Goal: Task Accomplishment & Management: Manage account settings

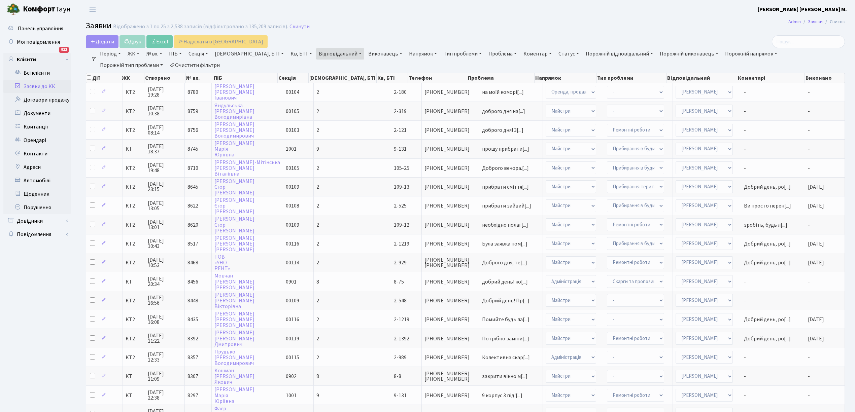
select select "25"
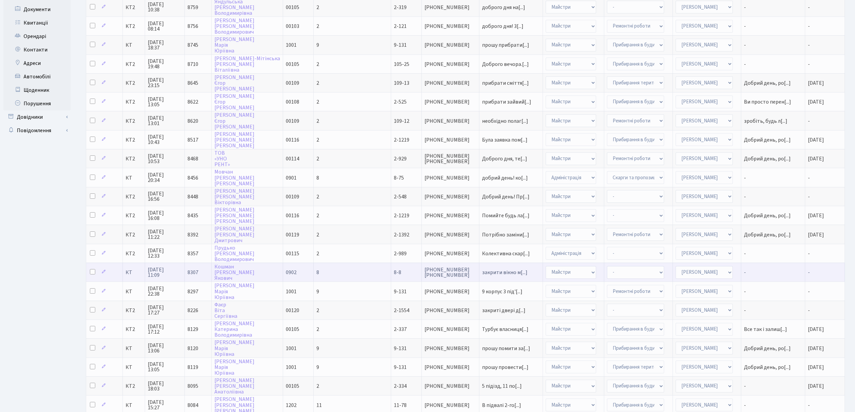
scroll to position [89, 0]
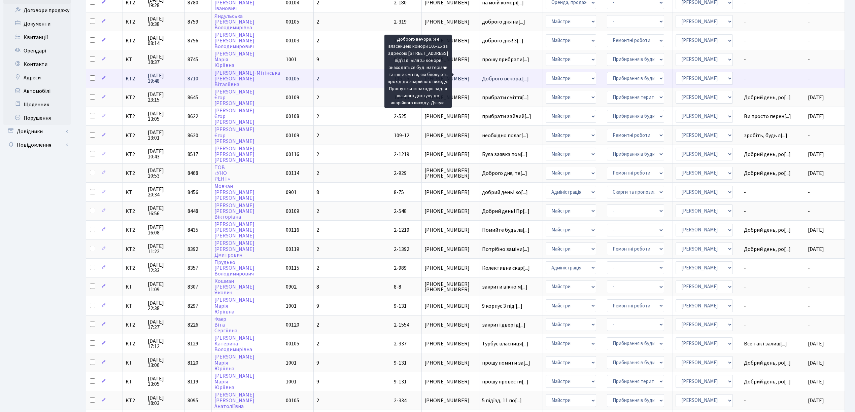
click at [482, 75] on span "Доброго вечора.[...]" at bounding box center [505, 78] width 47 height 7
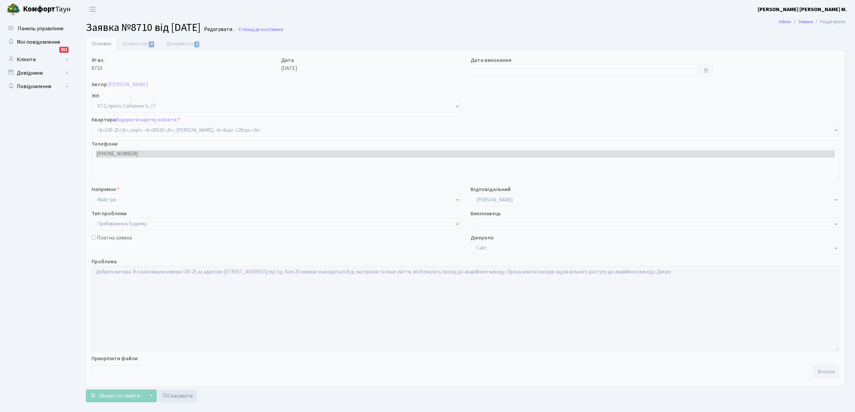
select select "16093"
select select "58"
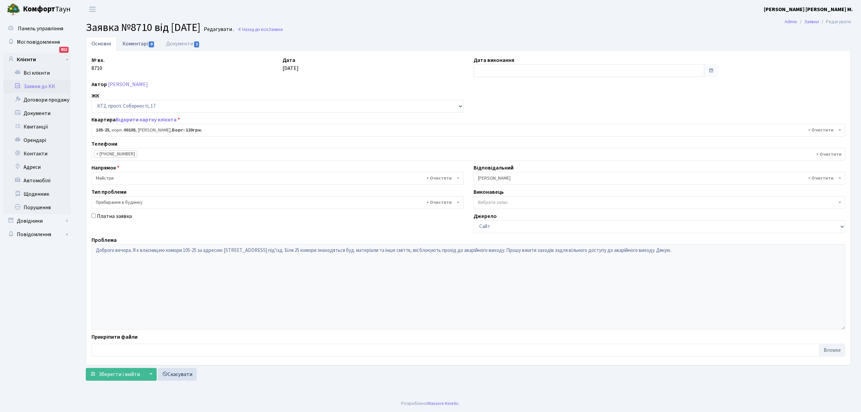
click at [118, 46] on link "Коментарі 0" at bounding box center [139, 44] width 44 height 14
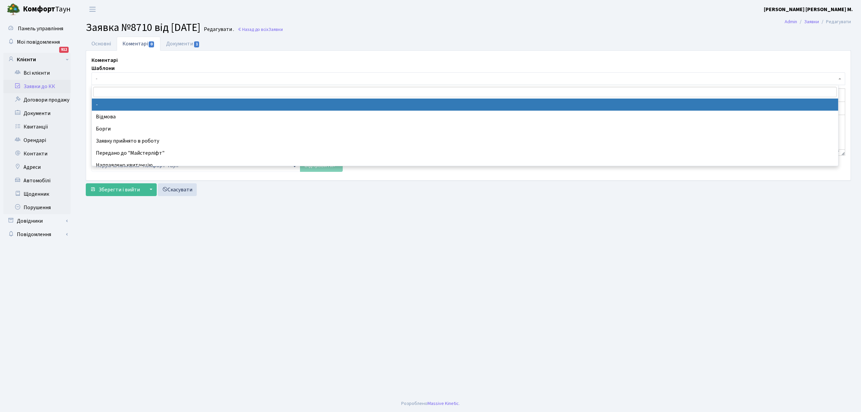
click at [118, 76] on span "-" at bounding box center [466, 78] width 741 height 7
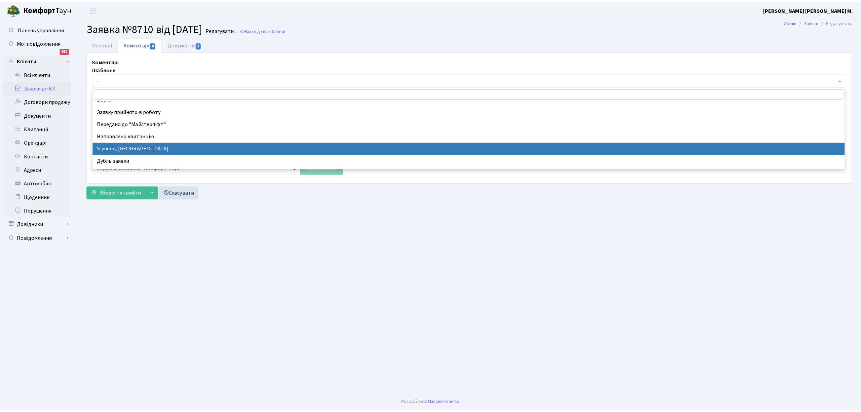
scroll to position [45, 0]
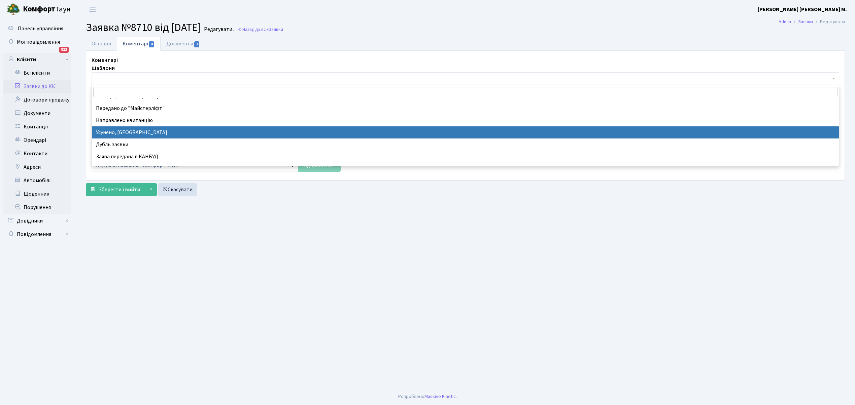
select select "15"
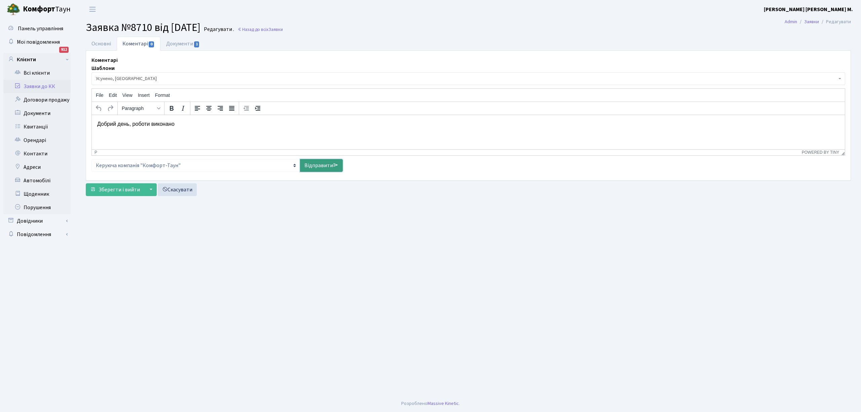
click at [325, 171] on link "Відправити" at bounding box center [321, 165] width 43 height 13
select select
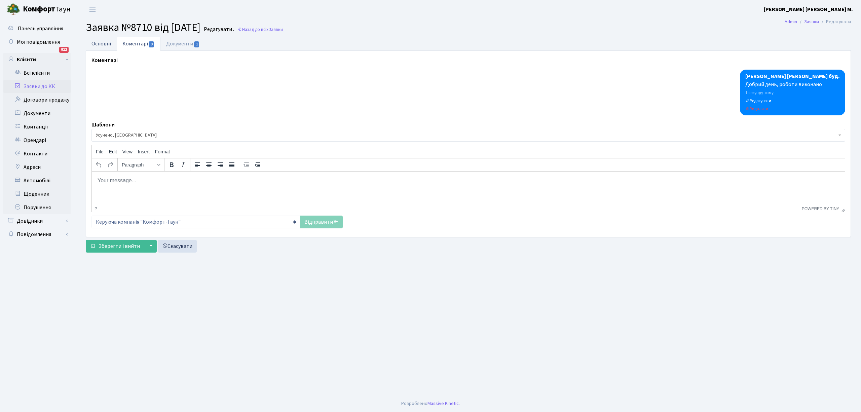
click at [103, 46] on link "Основні" at bounding box center [101, 44] width 31 height 14
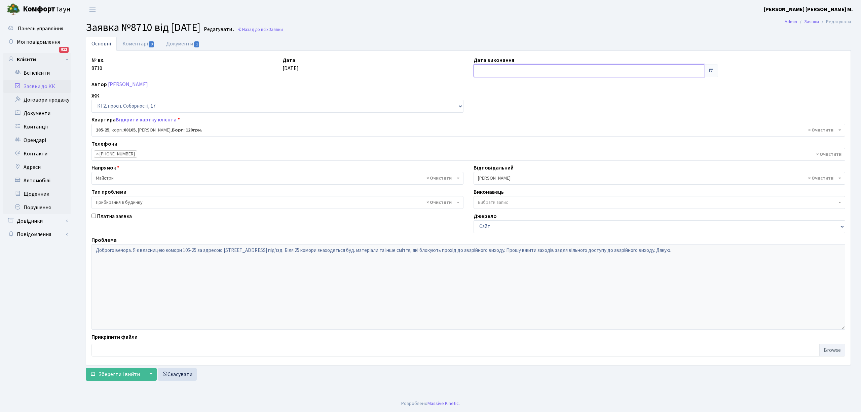
click at [509, 74] on input "text" at bounding box center [589, 70] width 231 height 13
click at [507, 113] on td "9" at bounding box center [511, 115] width 10 height 10
type input "09.10.2025"
click at [113, 380] on button "Зберегти і вийти" at bounding box center [115, 374] width 59 height 13
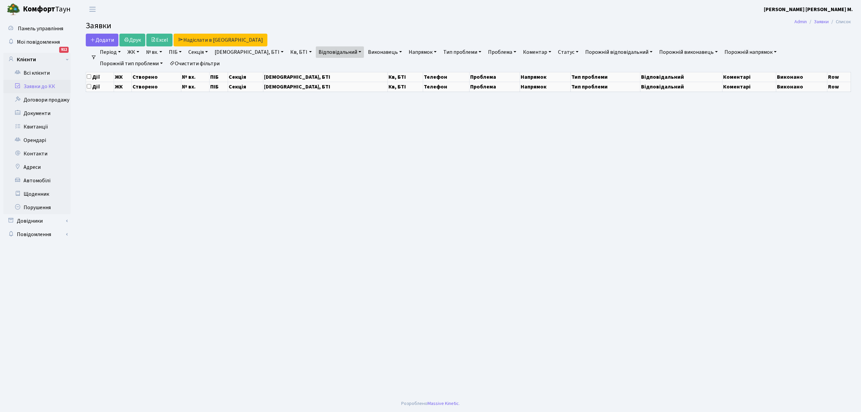
select select "25"
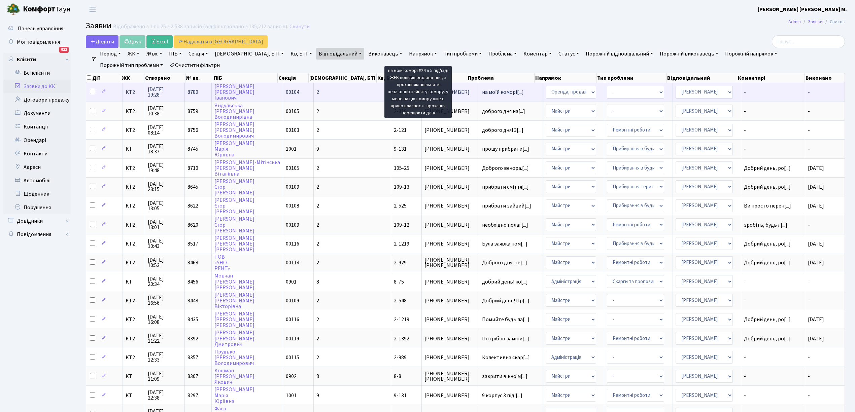
click at [482, 91] on span "на моїй коморі[...]" at bounding box center [503, 91] width 42 height 7
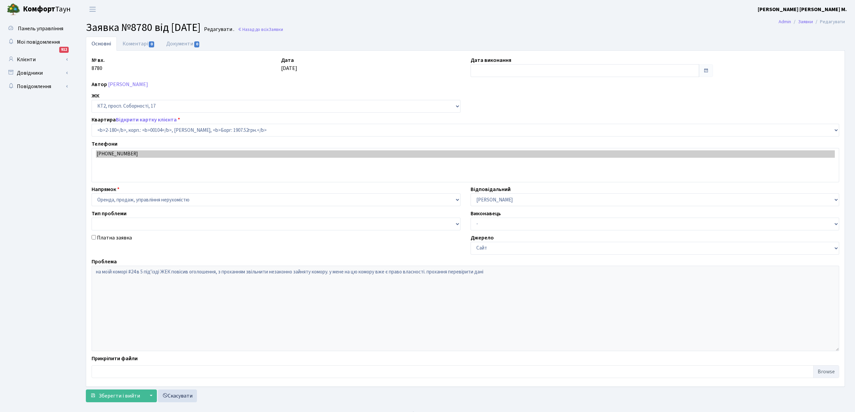
select select "15229"
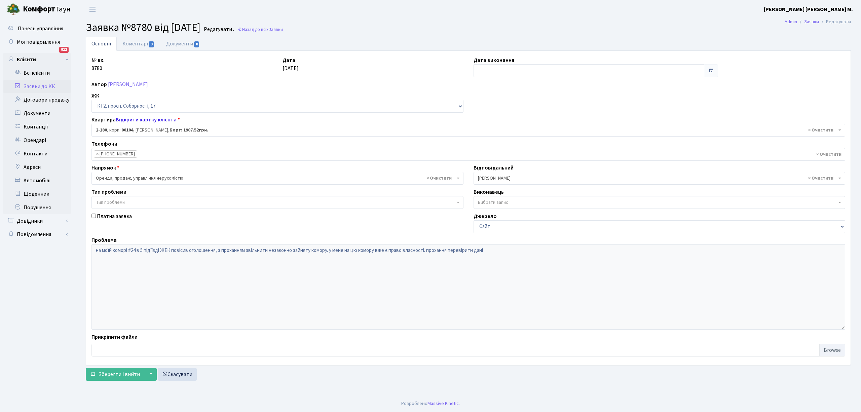
click at [134, 123] on link "Відкрити картку клієнта" at bounding box center [146, 119] width 61 height 7
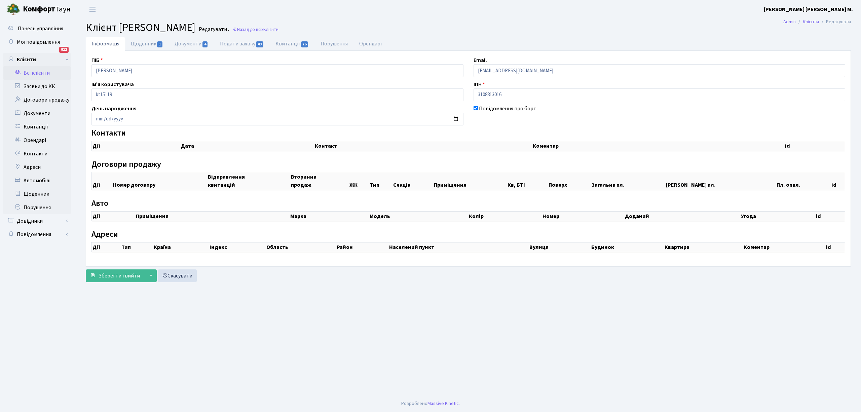
checkbox input "true"
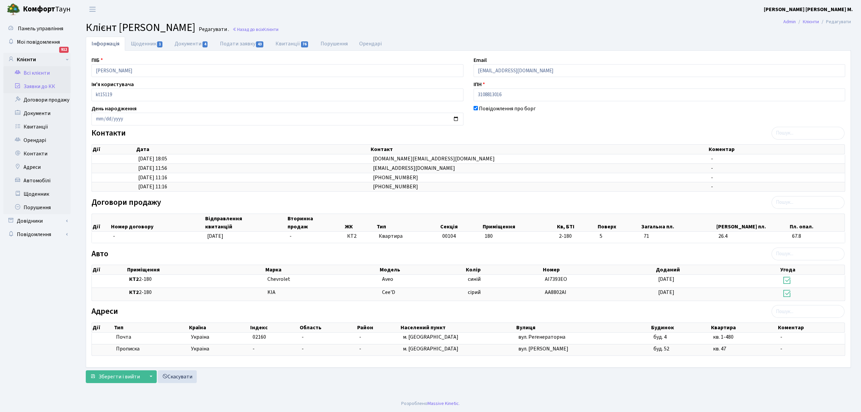
click at [34, 87] on link "Заявки до КК" at bounding box center [36, 86] width 67 height 13
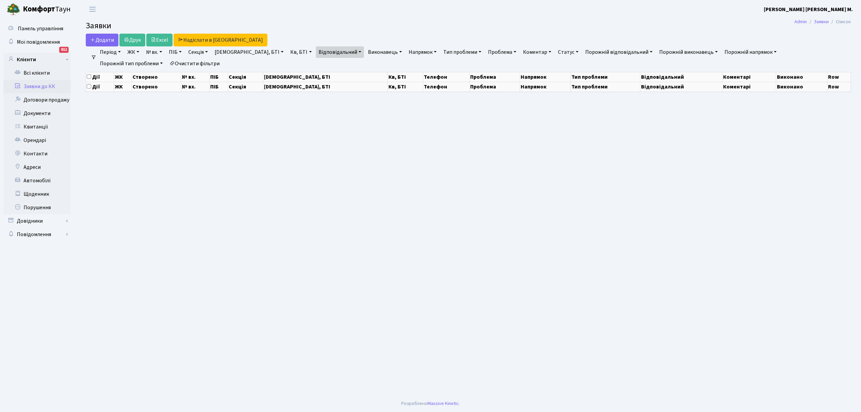
select select "25"
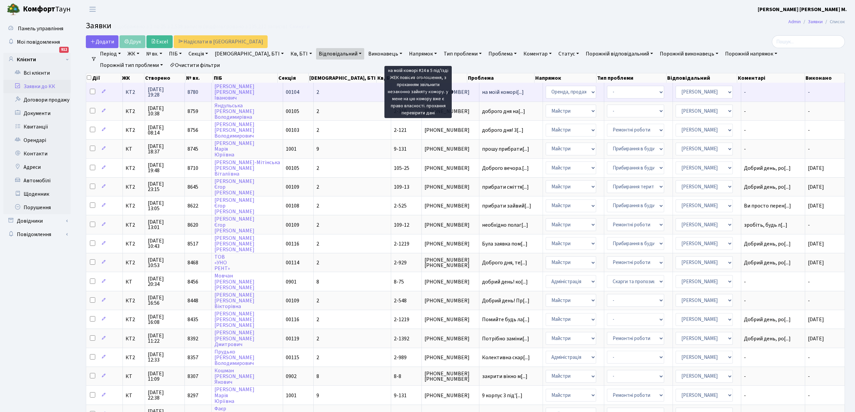
click at [482, 89] on span "на моїй коморі[...]" at bounding box center [503, 91] width 42 height 7
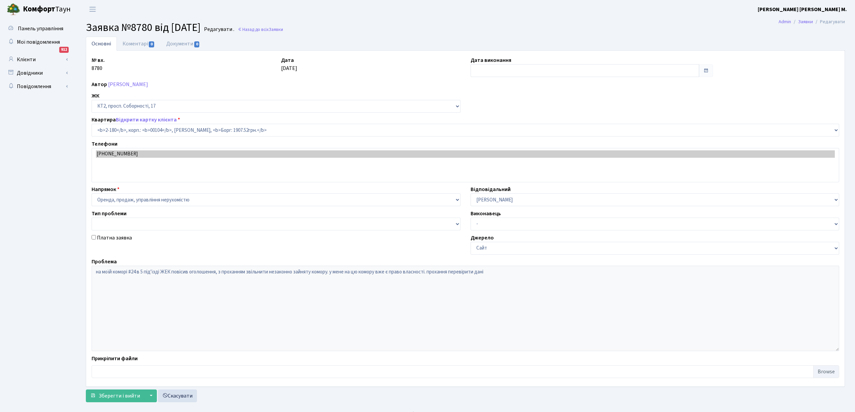
select select "15229"
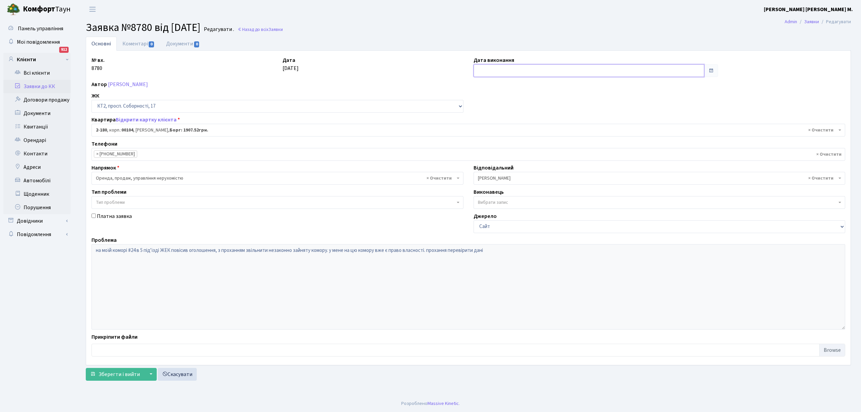
click at [495, 71] on input "text" at bounding box center [589, 70] width 231 height 13
click at [510, 116] on td "9" at bounding box center [511, 115] width 10 height 10
type input "09.10.2025"
click at [108, 370] on button "Зберегти і вийти" at bounding box center [115, 374] width 59 height 13
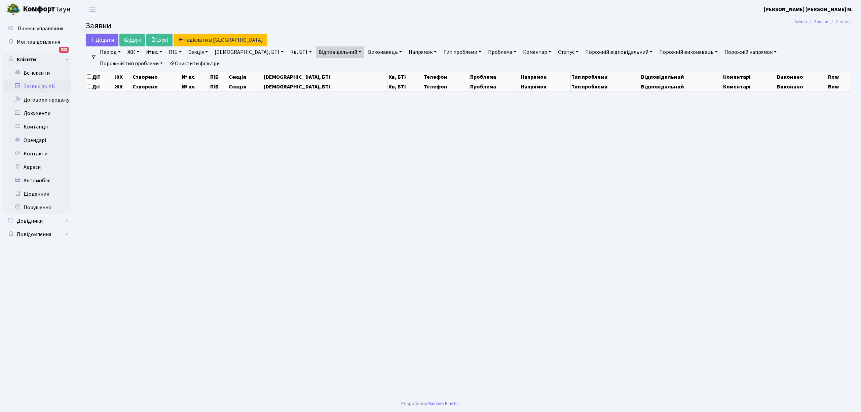
select select "25"
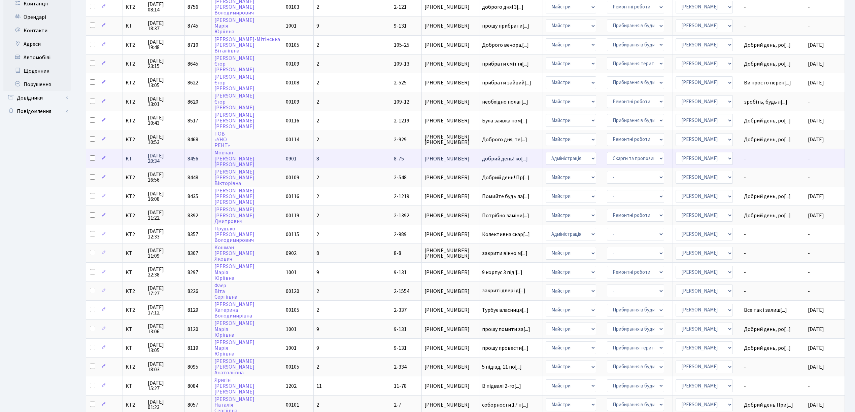
scroll to position [34, 0]
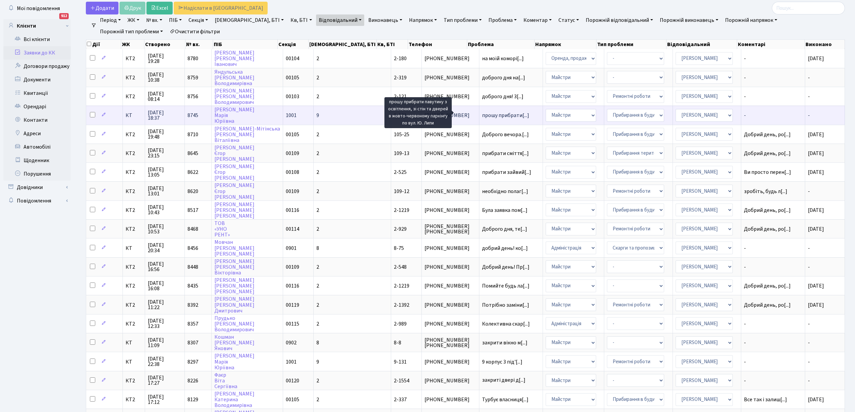
click at [482, 112] on span "прошу прибрати[...]" at bounding box center [505, 115] width 47 height 7
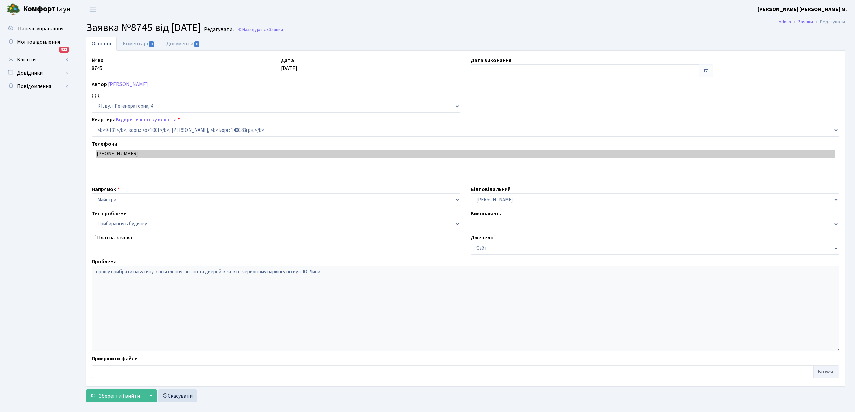
select select "6481"
select select "58"
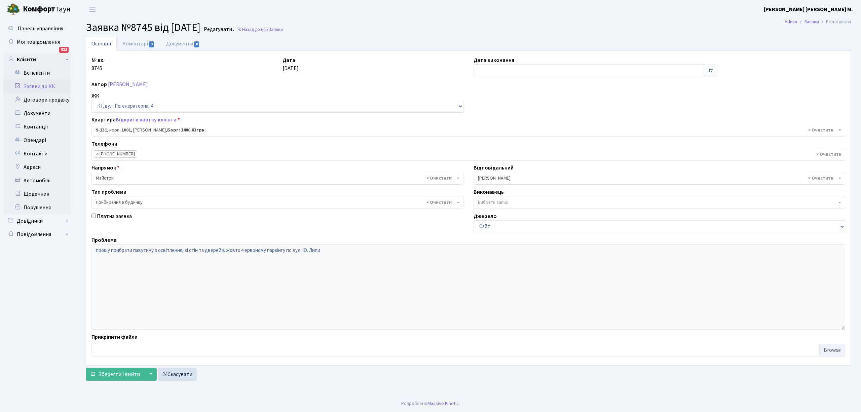
click at [37, 86] on link "Заявки до КК" at bounding box center [36, 86] width 67 height 13
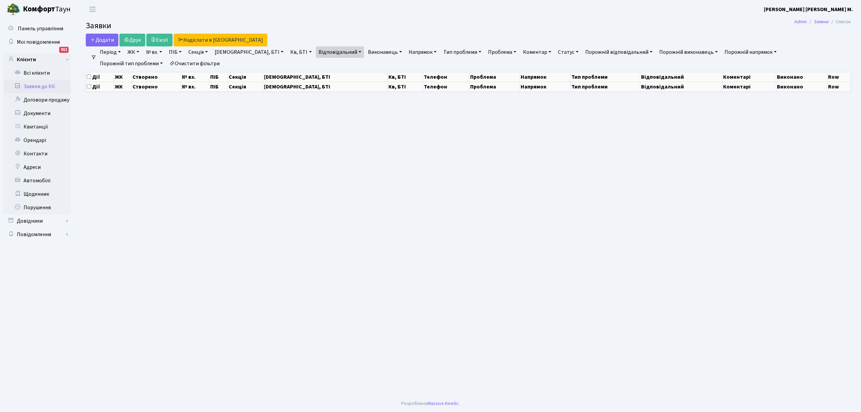
select select "25"
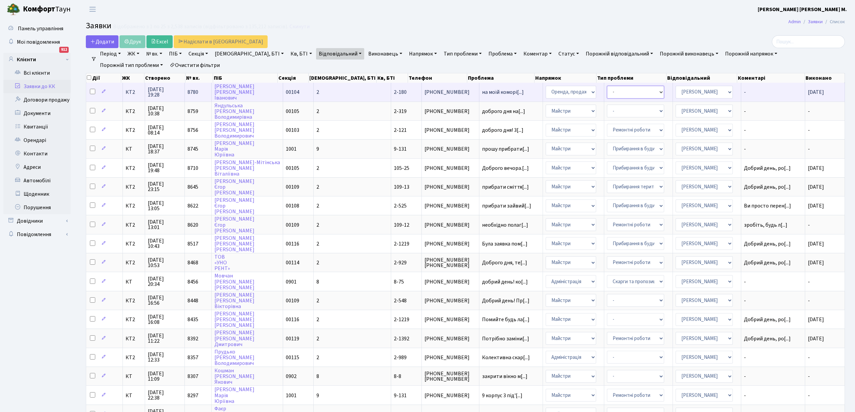
click at [643, 92] on select "-" at bounding box center [635, 92] width 57 height 13
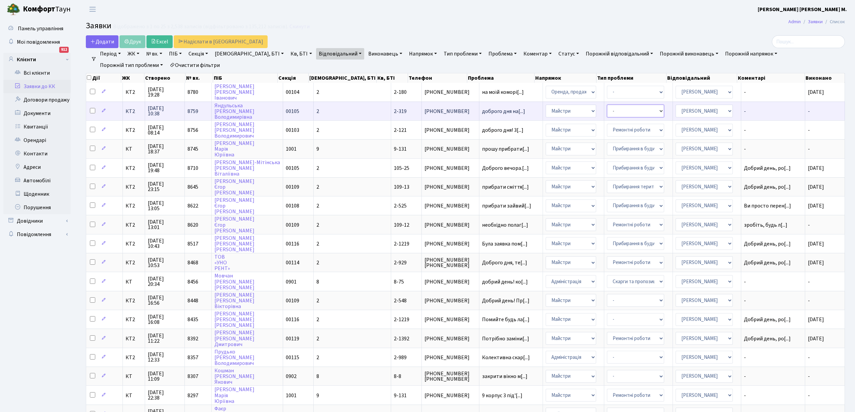
click at [645, 113] on select "- Замовлення плану комунікацій Дитячі майданчики Озеленення Прибирання в будинк…" at bounding box center [635, 111] width 57 height 13
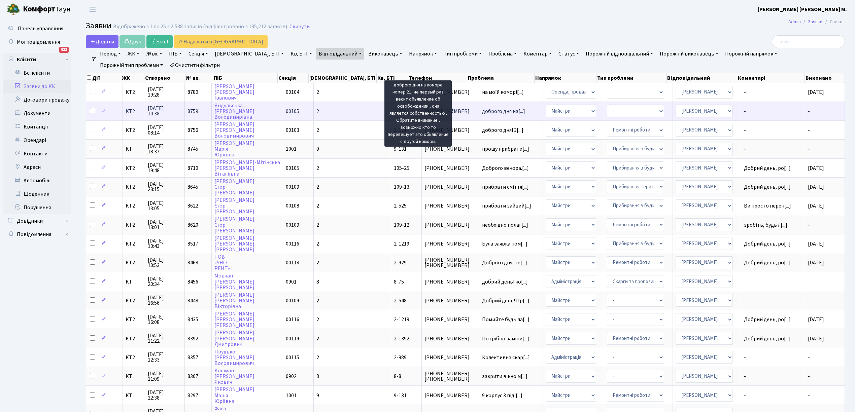
click at [482, 112] on span "доброго дня на[...]" at bounding box center [503, 111] width 43 height 7
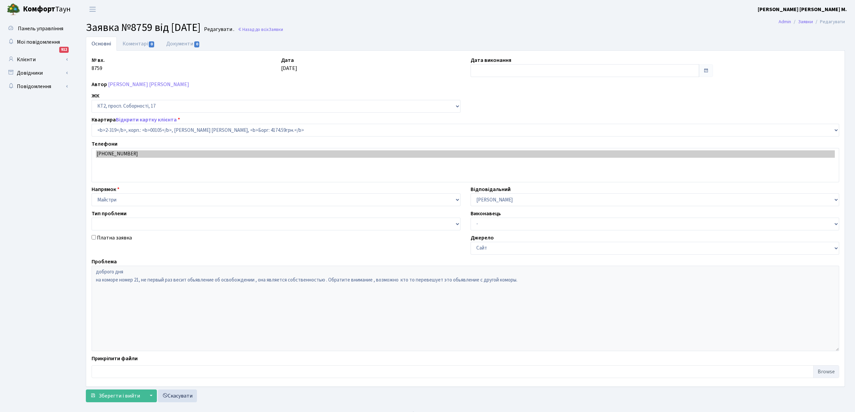
select select "15375"
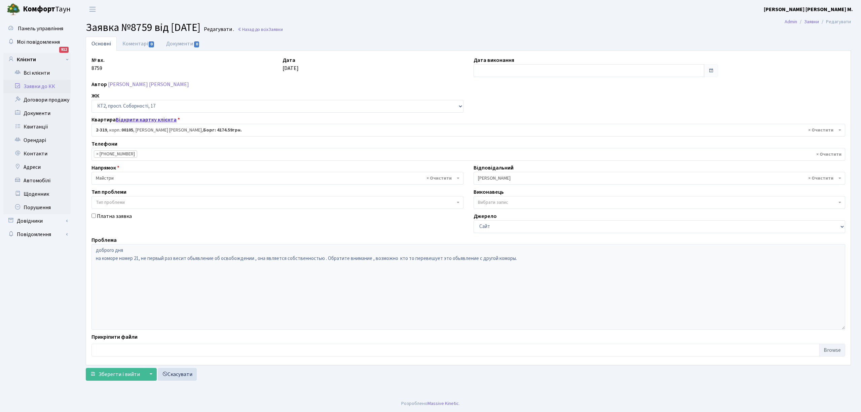
click at [147, 119] on link "Відкрити картку клієнта" at bounding box center [146, 119] width 61 height 7
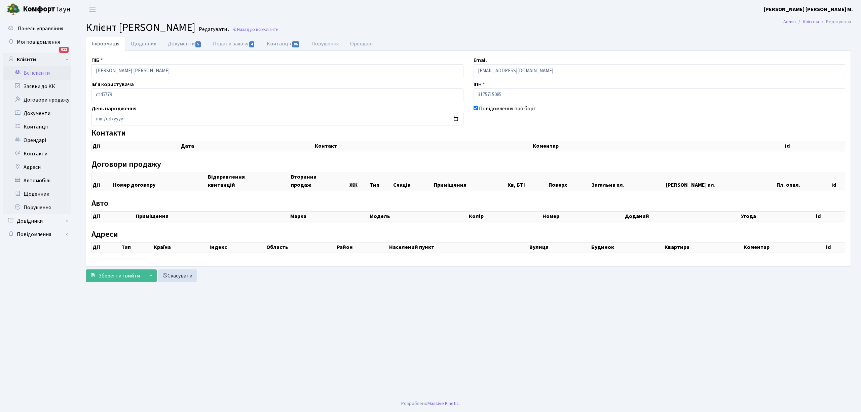
checkbox input "true"
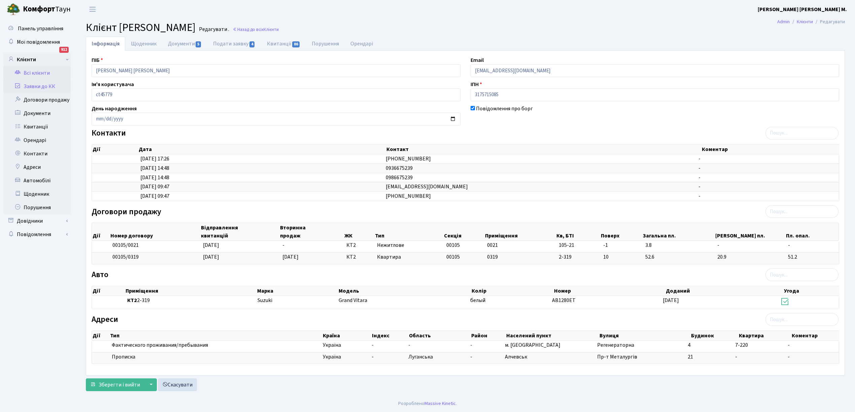
click at [34, 84] on link "Заявки до КК" at bounding box center [36, 86] width 67 height 13
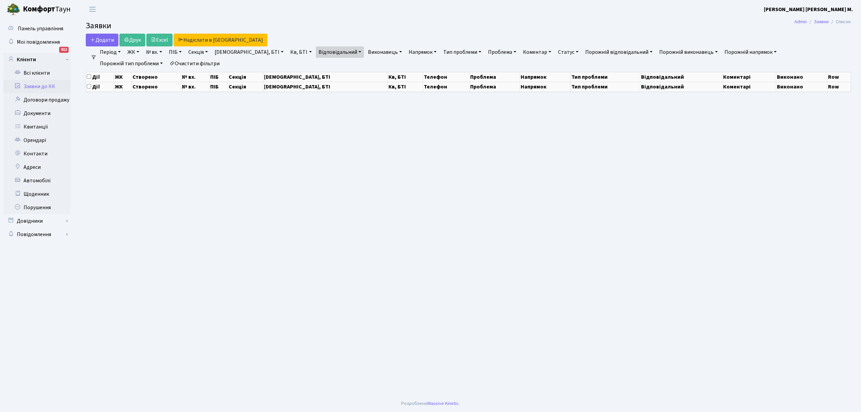
select select "25"
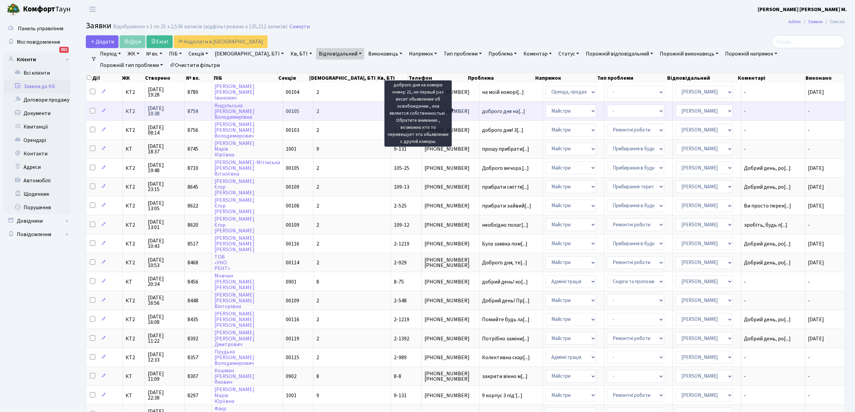
click at [482, 108] on span "доброго дня на[...]" at bounding box center [503, 111] width 43 height 7
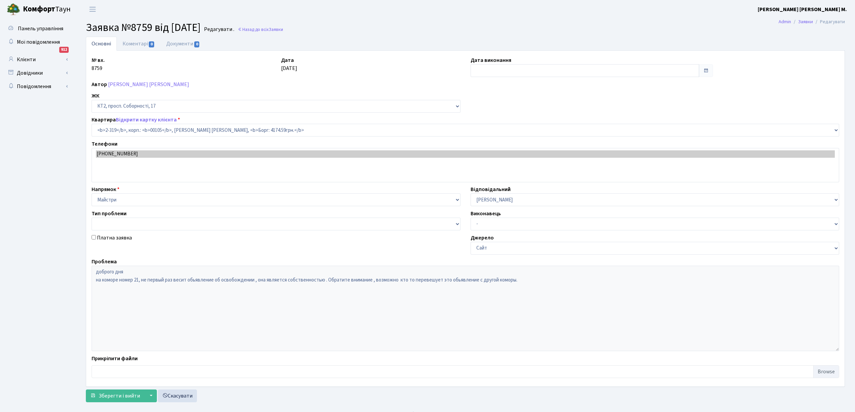
select select "15375"
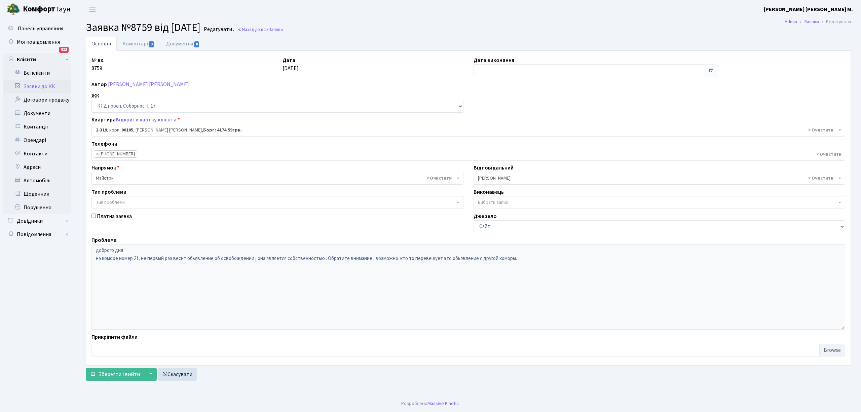
click at [35, 86] on link "Заявки до КК" at bounding box center [36, 86] width 67 height 13
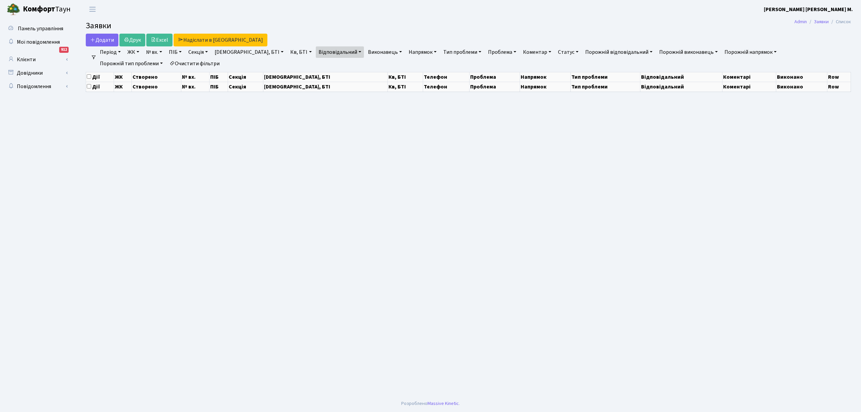
select select "25"
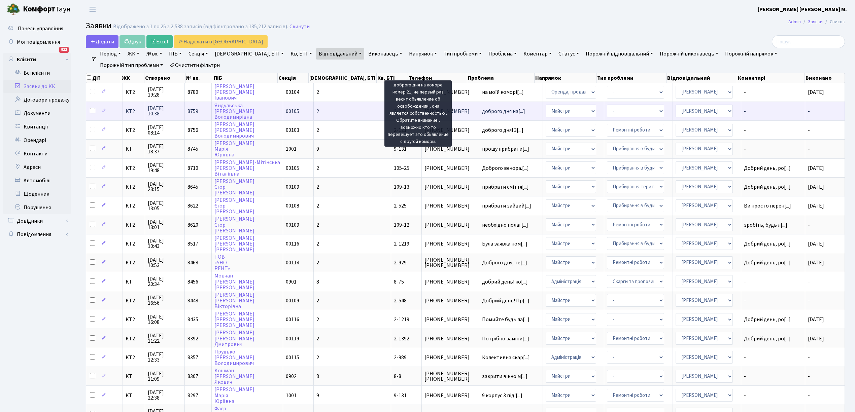
click at [482, 111] on span "доброго дня на[...]" at bounding box center [503, 111] width 43 height 7
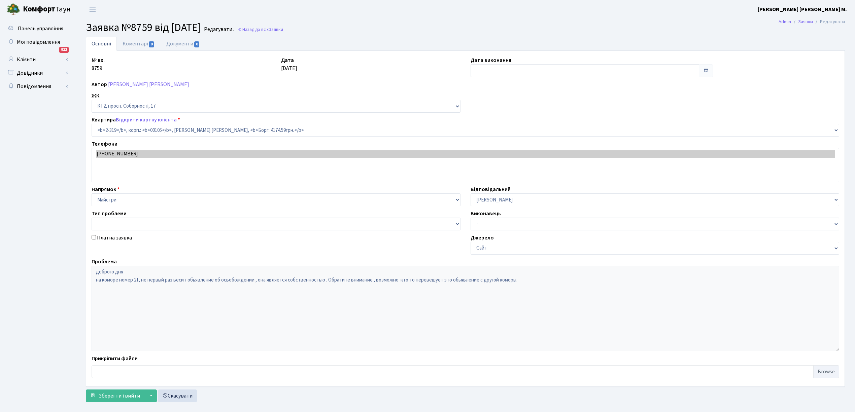
select select "15375"
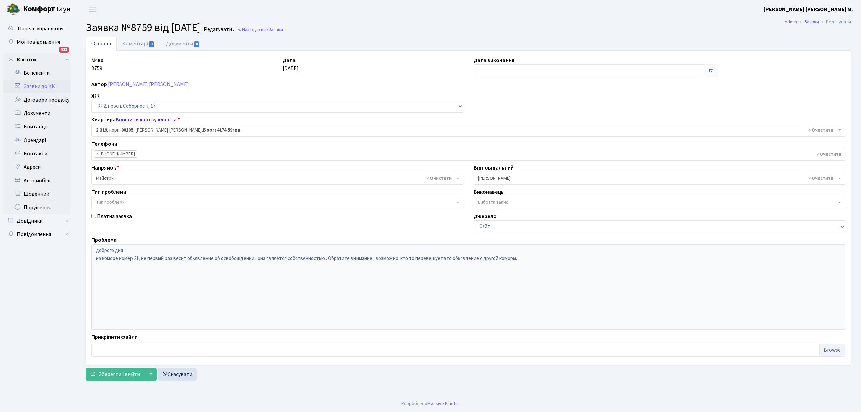
click at [163, 120] on link "Відкрити картку клієнта" at bounding box center [146, 119] width 61 height 7
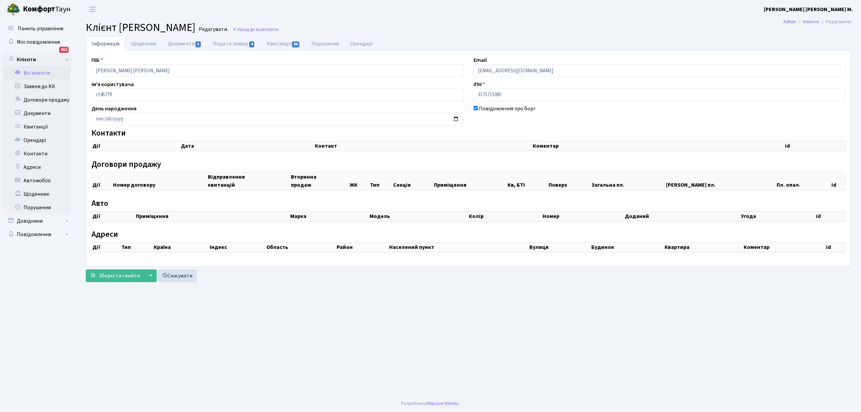
checkbox input "true"
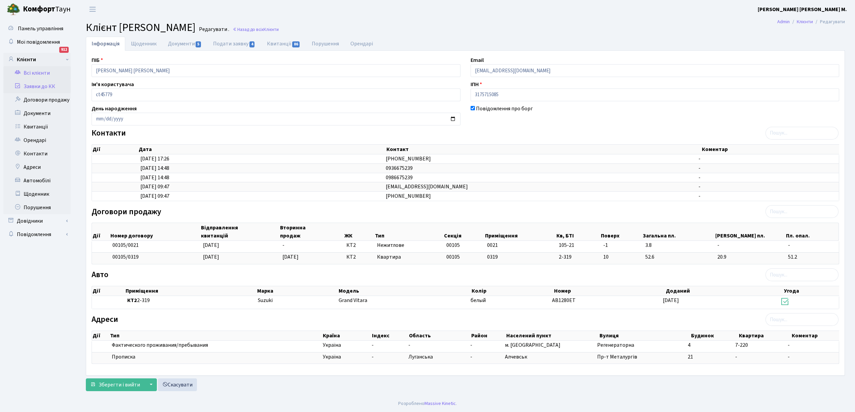
click at [35, 84] on link "Заявки до КК" at bounding box center [36, 86] width 67 height 13
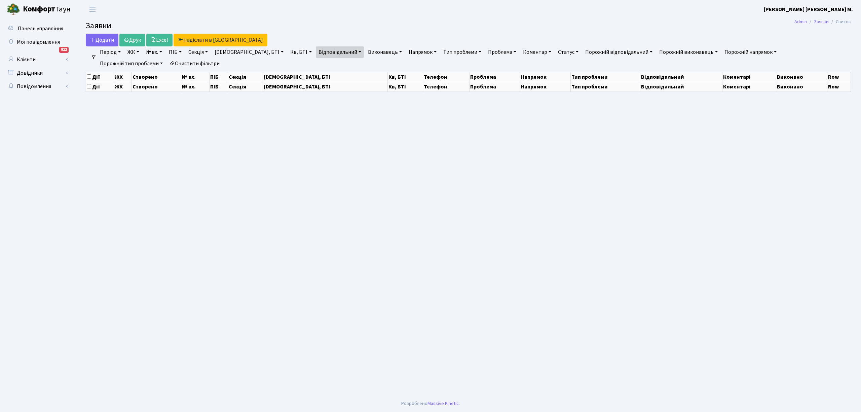
select select "25"
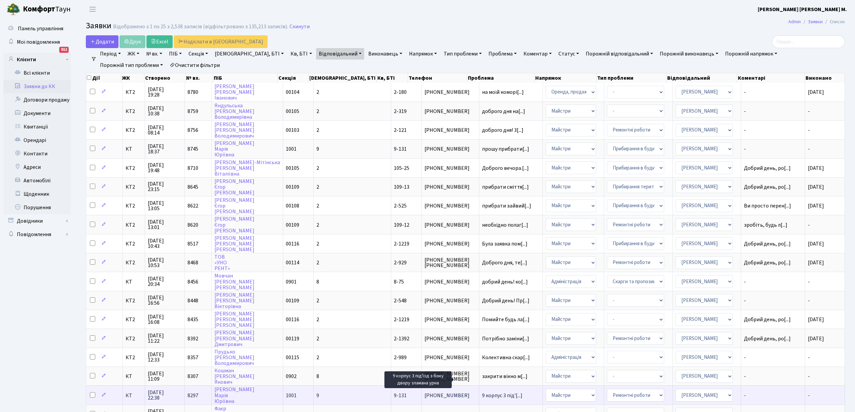
scroll to position [1, 0]
click at [482, 391] on span "9 корпус 3 під'[...]" at bounding box center [502, 394] width 40 height 7
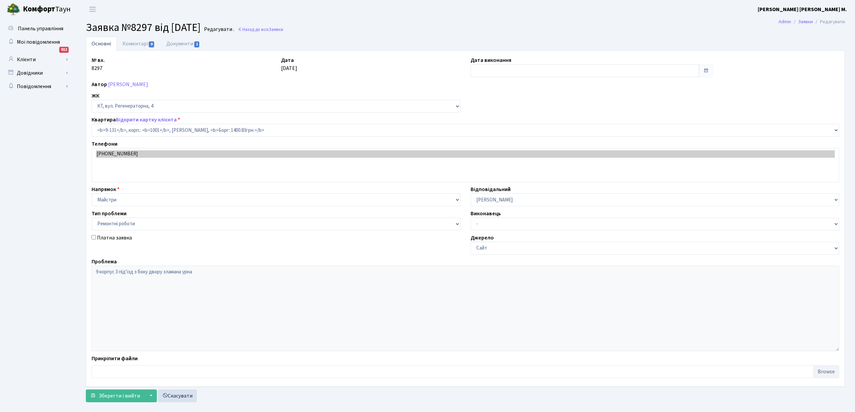
select select "6481"
select select "62"
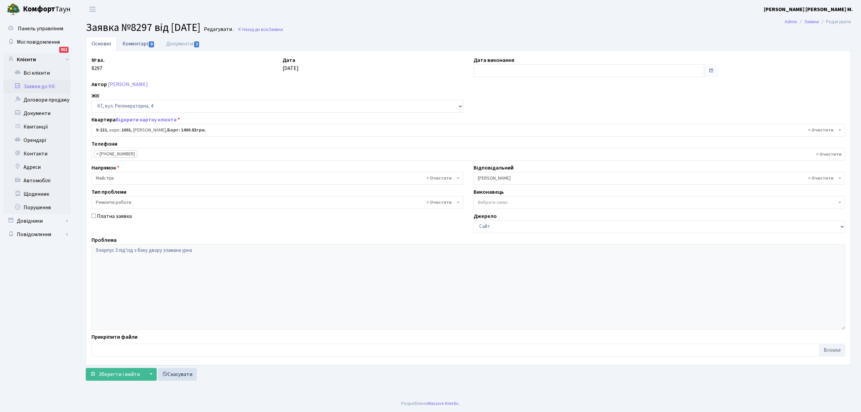
click at [139, 43] on link "Коментарі 0" at bounding box center [139, 44] width 44 height 14
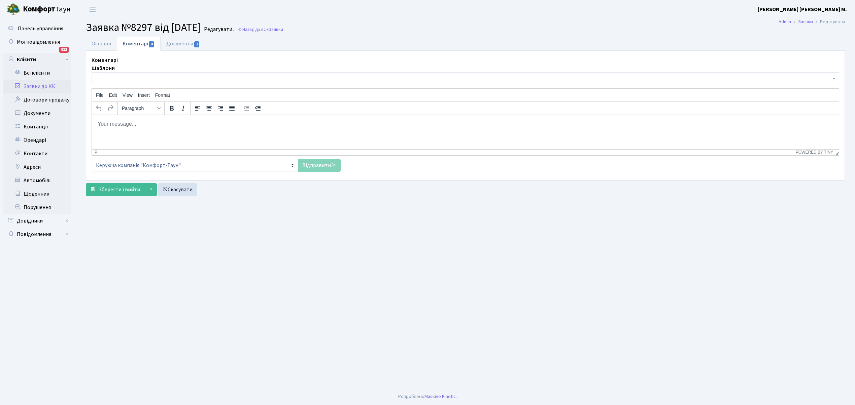
click at [117, 79] on span "-" at bounding box center [463, 78] width 734 height 7
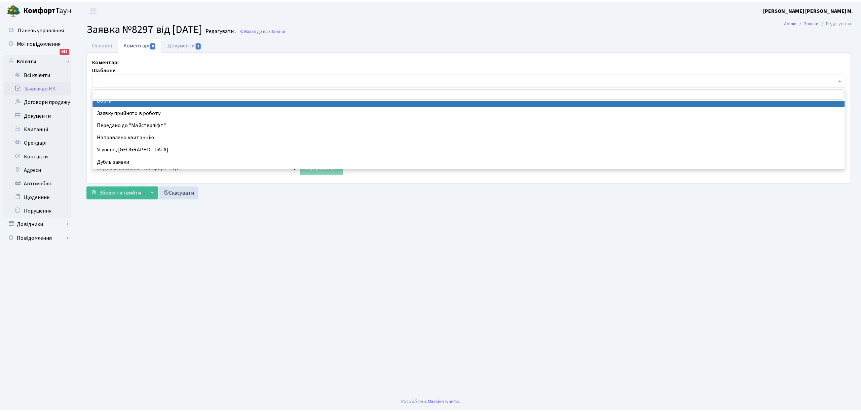
scroll to position [45, 0]
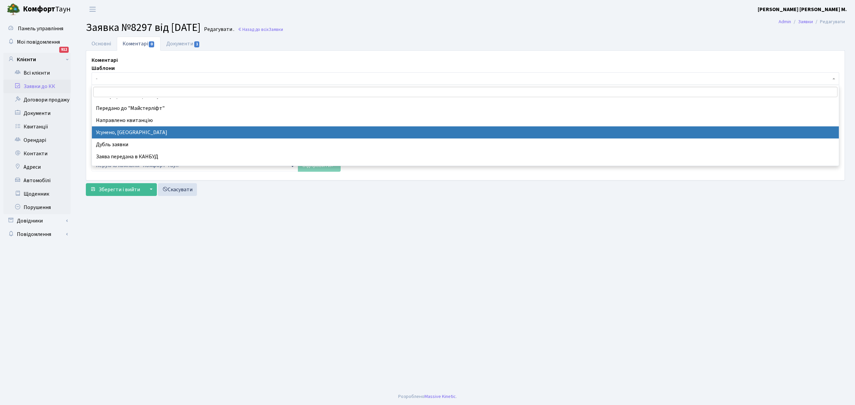
select select "15"
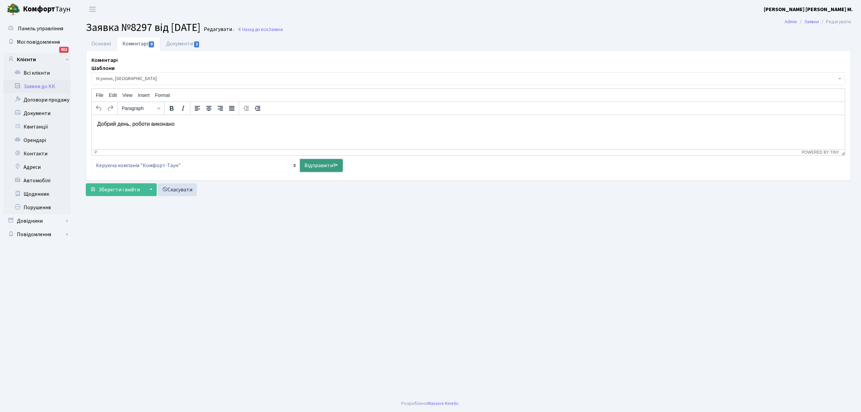
click at [320, 168] on link "Відправити" at bounding box center [321, 165] width 43 height 13
select select
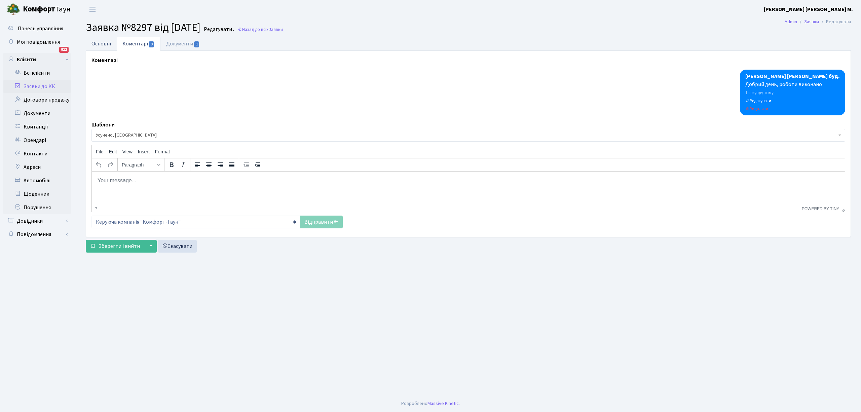
click at [96, 44] on link "Основні" at bounding box center [101, 44] width 31 height 14
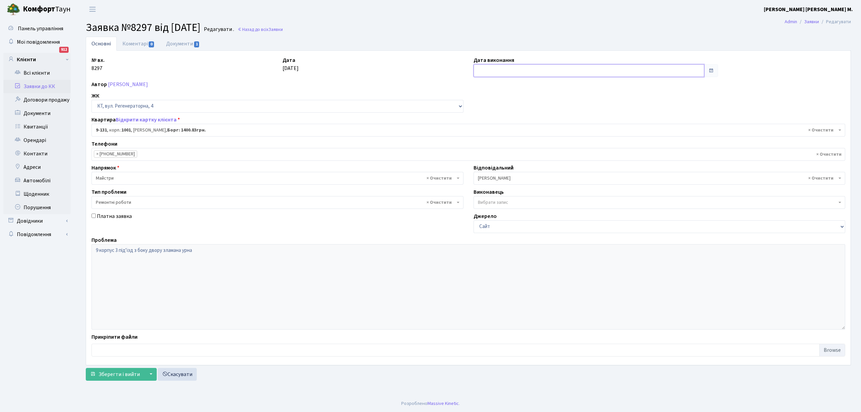
click at [481, 73] on input "text" at bounding box center [589, 70] width 231 height 13
click at [511, 106] on td "2" at bounding box center [511, 105] width 10 height 10
type input "02.10.2025"
click at [111, 373] on span "Зберегти і вийти" at bounding box center [119, 374] width 41 height 7
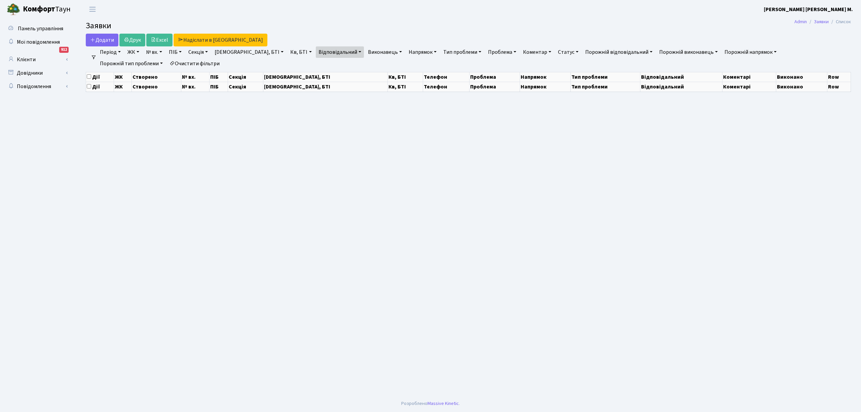
select select "25"
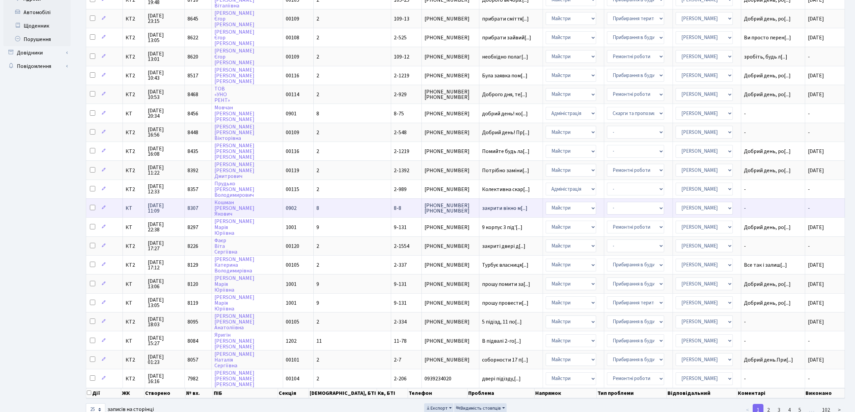
scroll to position [34, 0]
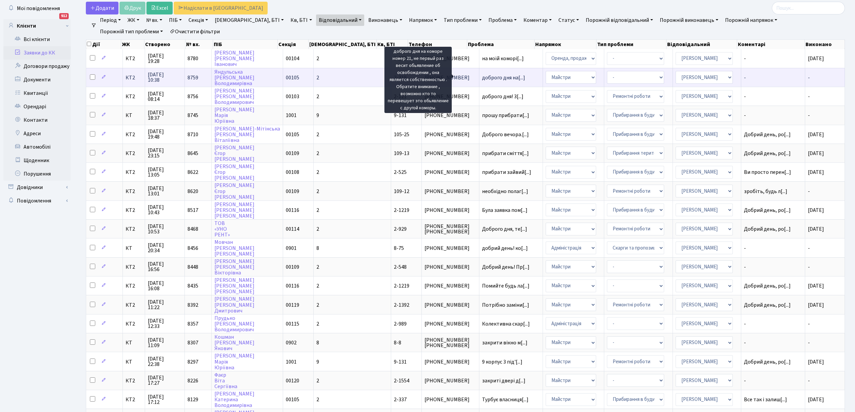
click at [482, 76] on span "доброго дня на[...]" at bounding box center [503, 77] width 43 height 7
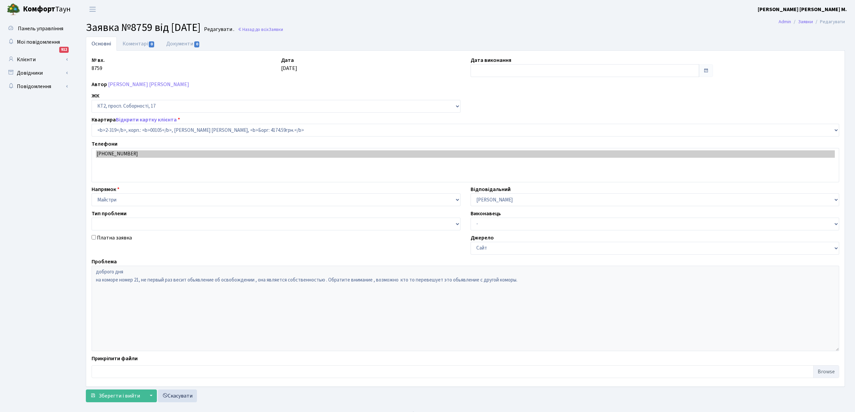
select select "15375"
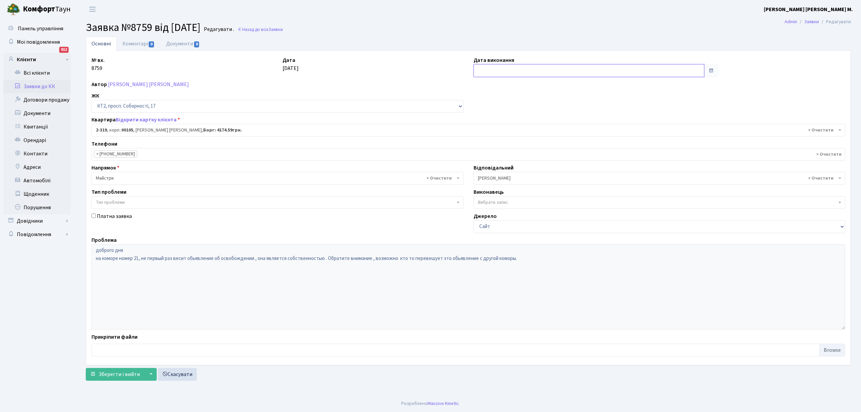
click at [482, 74] on input "text" at bounding box center [589, 70] width 231 height 13
click at [456, 83] on div "Автор [PERSON_NAME] [PERSON_NAME]" at bounding box center [468, 84] width 764 height 8
click at [35, 86] on link "Заявки до КК" at bounding box center [36, 86] width 67 height 13
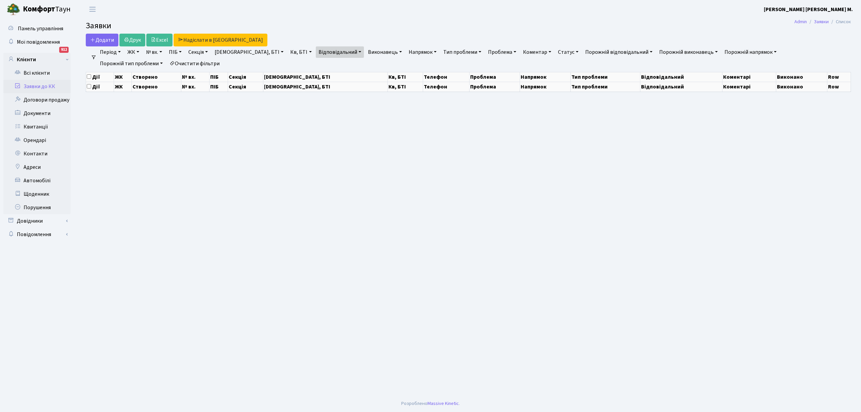
select select "25"
